Goal: Transaction & Acquisition: Purchase product/service

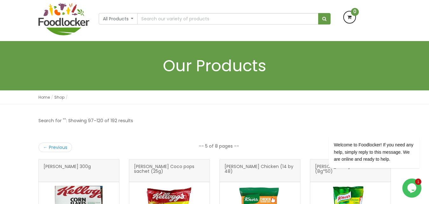
scroll to position [35, 0]
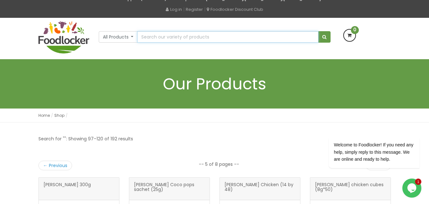
click at [196, 38] on input "text" at bounding box center [227, 36] width 181 height 11
type input "cling film"
click at [319, 31] on button "submit" at bounding box center [325, 36] width 12 height 11
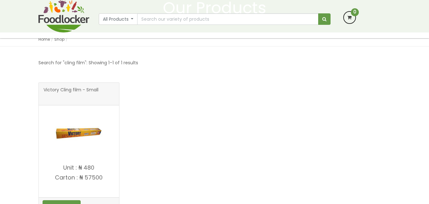
scroll to position [70, 0]
click at [76, 91] on span "Victory Cling film - Small" at bounding box center [71, 93] width 55 height 13
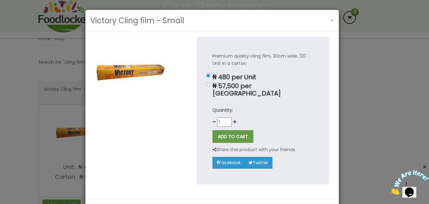
scroll to position [0, 0]
click at [330, 21] on span "×" at bounding box center [332, 20] width 4 height 9
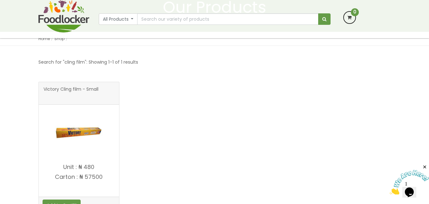
click at [80, 89] on span "Victory Cling film - Small" at bounding box center [71, 93] width 55 height 13
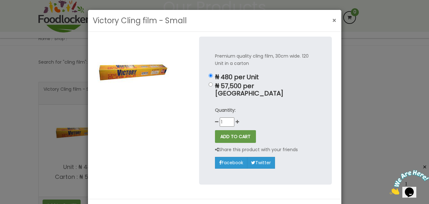
click at [333, 20] on span "×" at bounding box center [335, 20] width 4 height 9
